Goal: Information Seeking & Learning: Learn about a topic

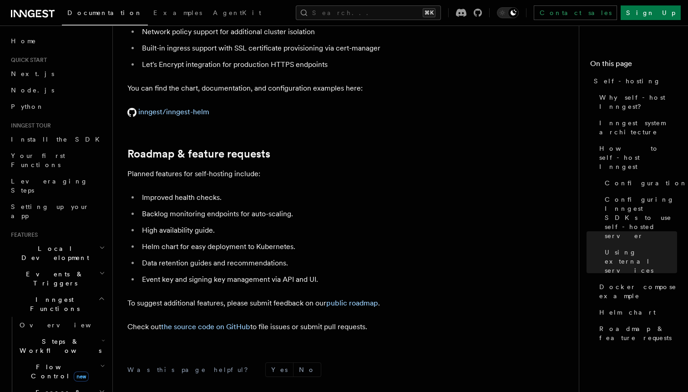
scroll to position [3514, 0]
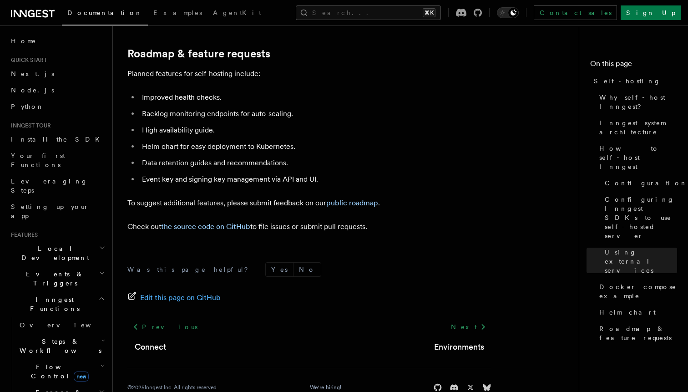
click at [72, 240] on h2 "Local Development" at bounding box center [57, 252] width 100 height 25
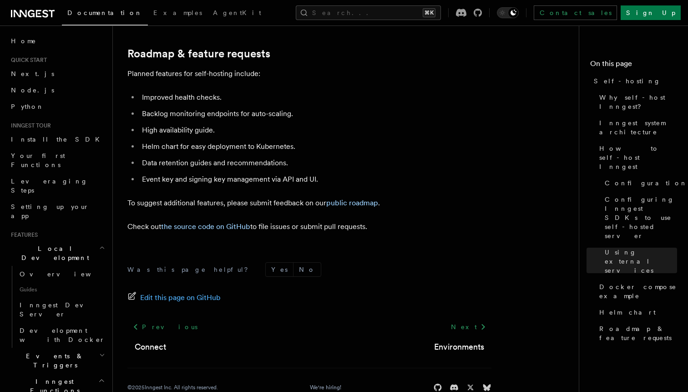
click at [72, 240] on h2 "Local Development" at bounding box center [57, 252] width 100 height 25
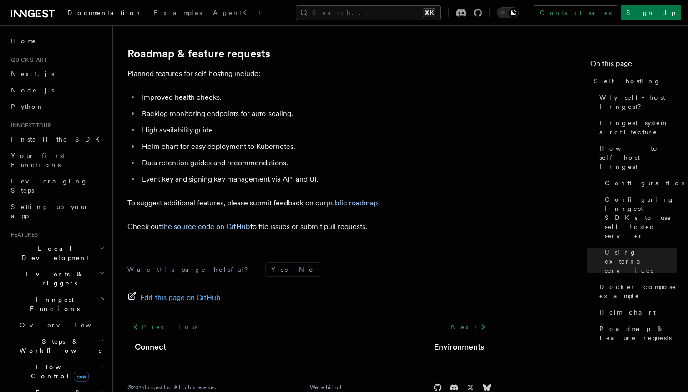
click at [68, 266] on h2 "Events & Triggers" at bounding box center [57, 278] width 100 height 25
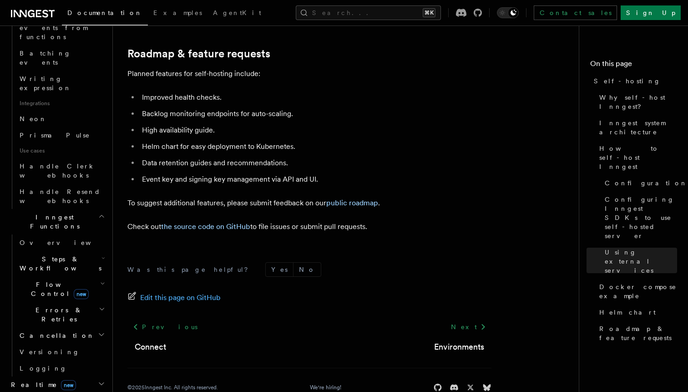
scroll to position [528, 0]
click at [148, 18] on link "Examples" at bounding box center [178, 14] width 60 height 22
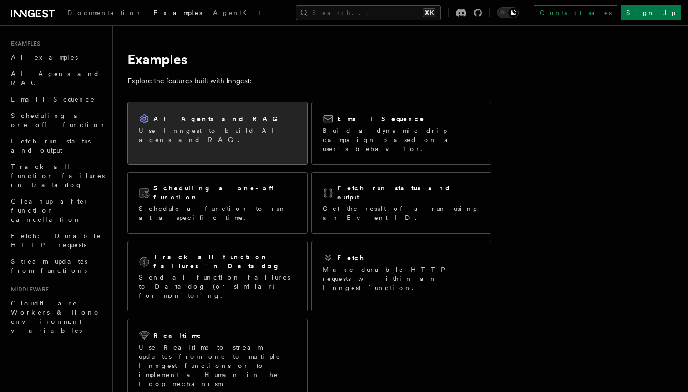
click at [196, 148] on link "AI Agents and RAG Use Inngest to build AI agents and RAG." at bounding box center [217, 133] width 180 height 63
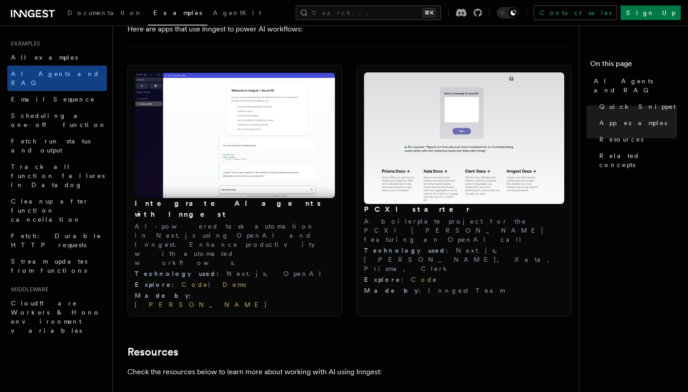
scroll to position [955, 0]
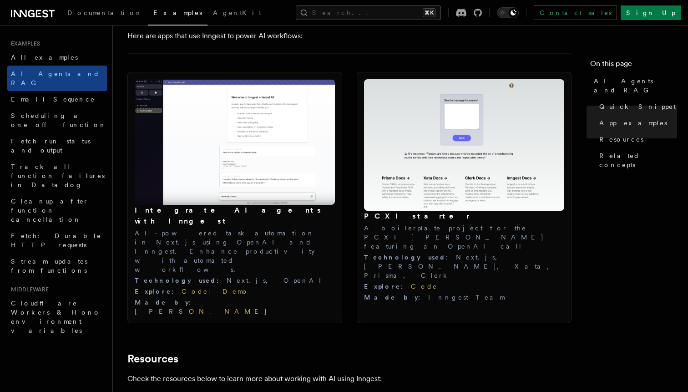
click at [415, 189] on img at bounding box center [464, 144] width 200 height 131
click at [426, 192] on img at bounding box center [464, 144] width 200 height 131
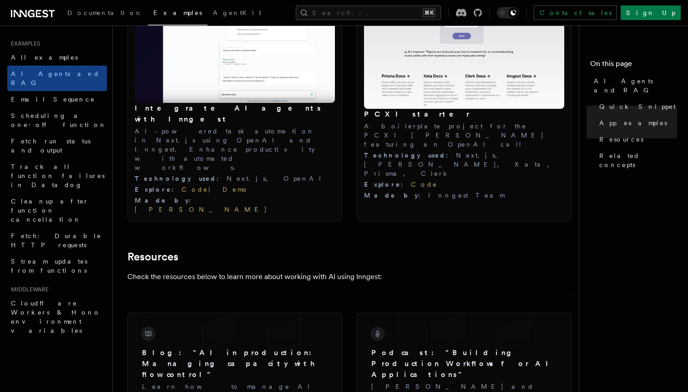
scroll to position [1075, 0]
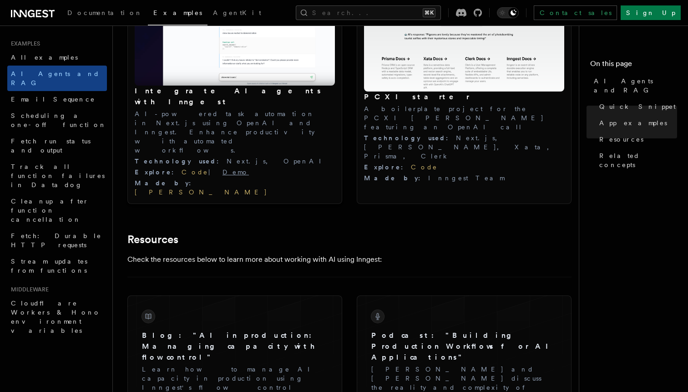
click at [222, 168] on link "Demo" at bounding box center [235, 171] width 26 height 7
